Goal: Information Seeking & Learning: Understand process/instructions

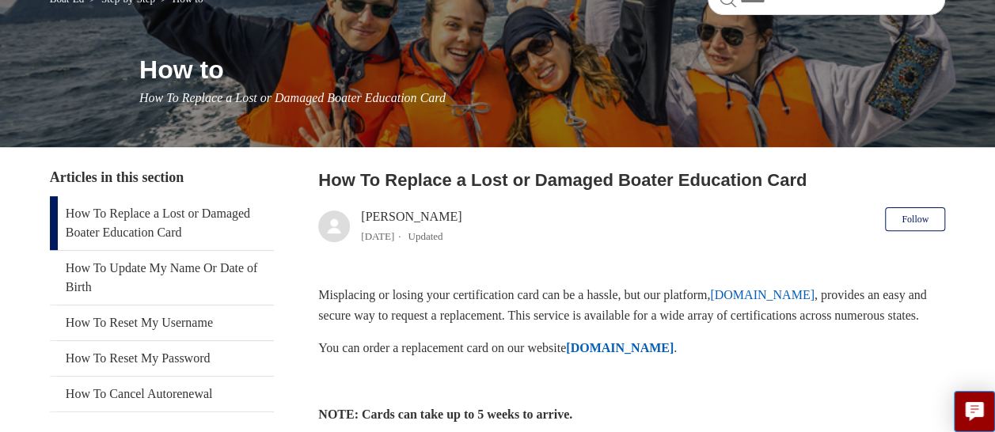
scroll to position [158, 0]
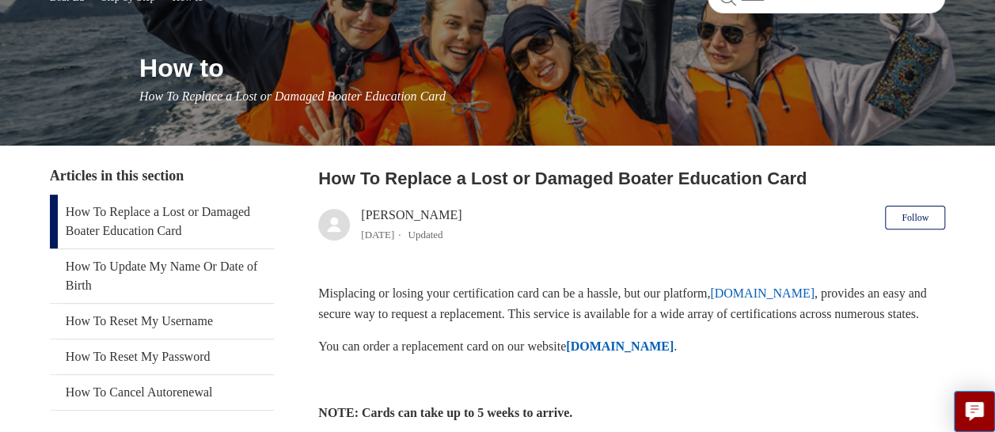
click at [160, 212] on link "How To Replace a Lost or Damaged Boater Education Card" at bounding box center [162, 222] width 224 height 54
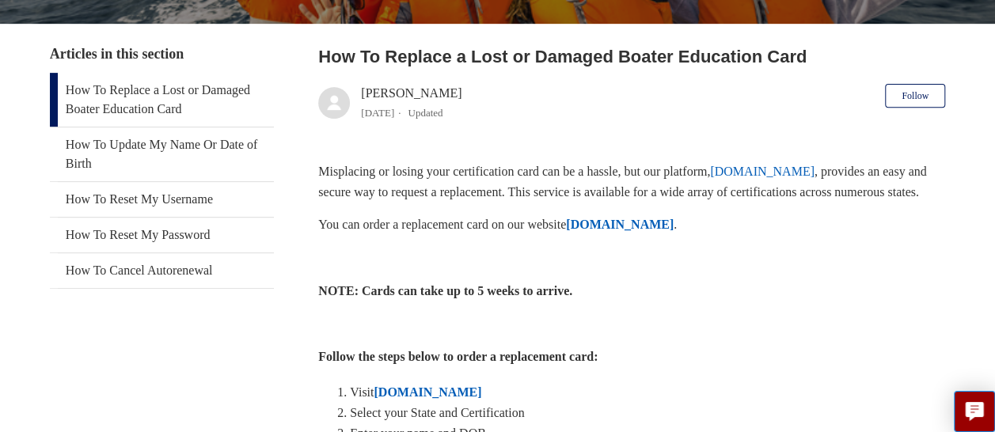
scroll to position [285, 0]
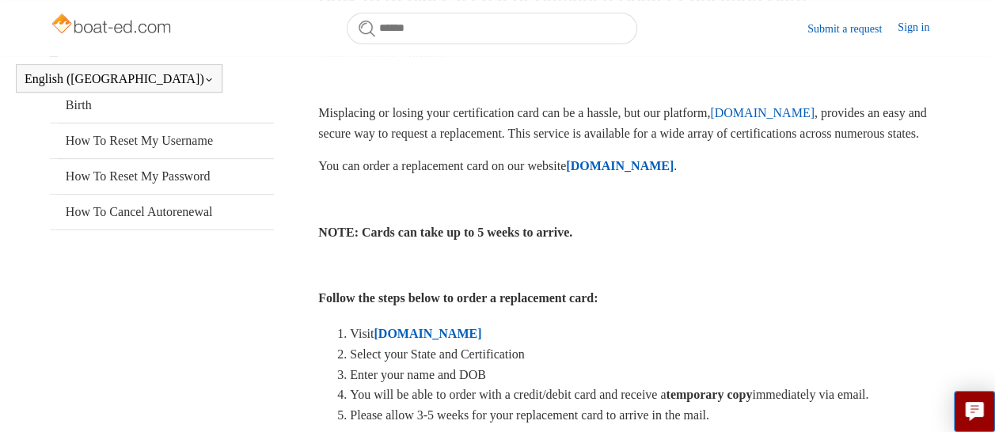
drag, startPoint x: 158, startPoint y: 303, endPoint x: 185, endPoint y: 343, distance: 49.0
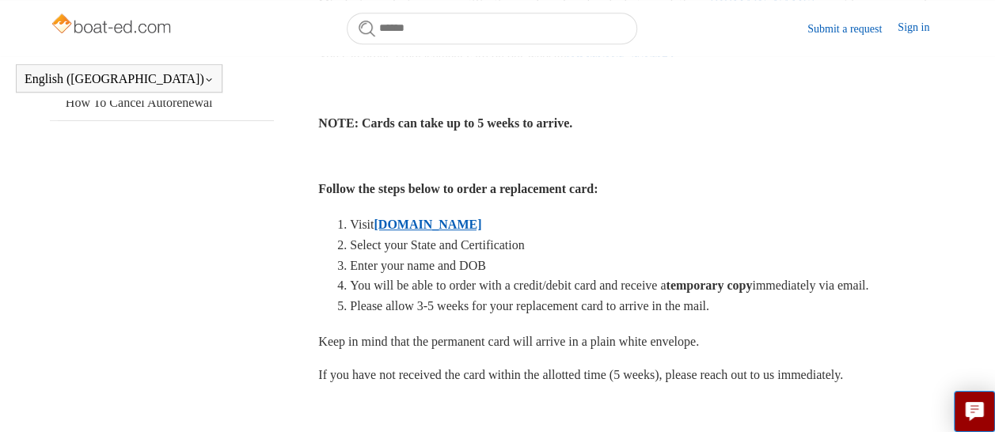
scroll to position [405, 0]
